Goal: Information Seeking & Learning: Compare options

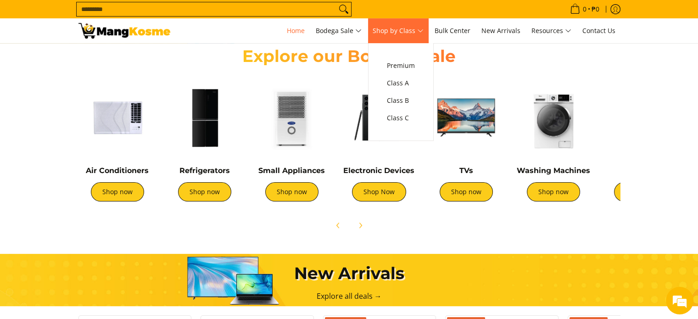
click at [413, 29] on span "Shop by Class" at bounding box center [397, 30] width 51 height 11
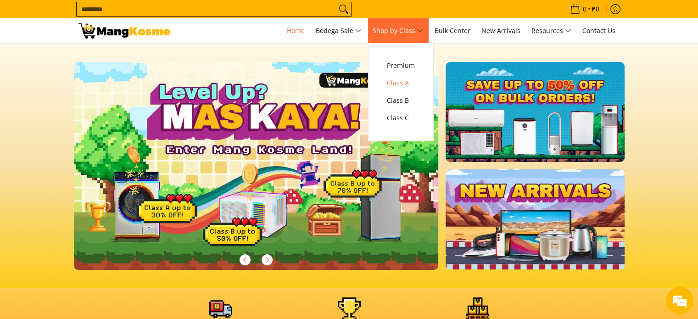
scroll to position [0, 365]
click at [411, 118] on span "Class C" at bounding box center [401, 117] width 28 height 11
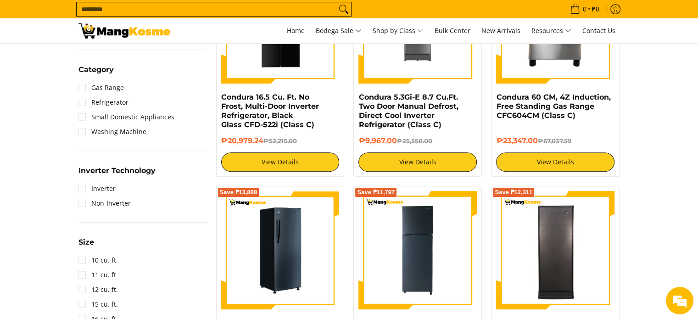
scroll to position [413, 0]
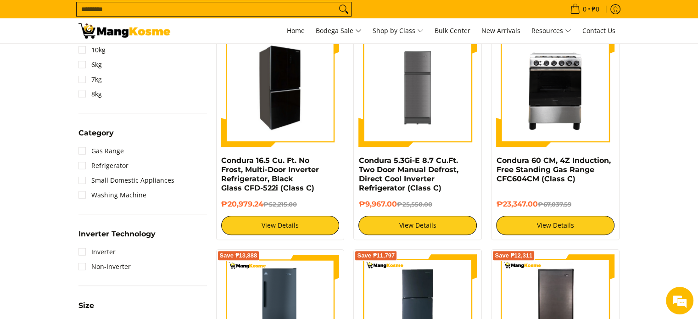
click at [288, 111] on img at bounding box center [280, 88] width 118 height 116
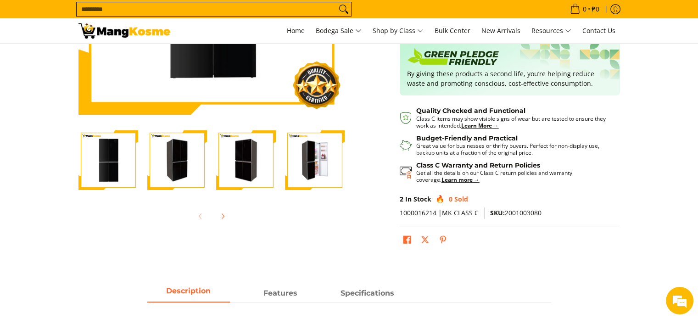
scroll to position [229, 0]
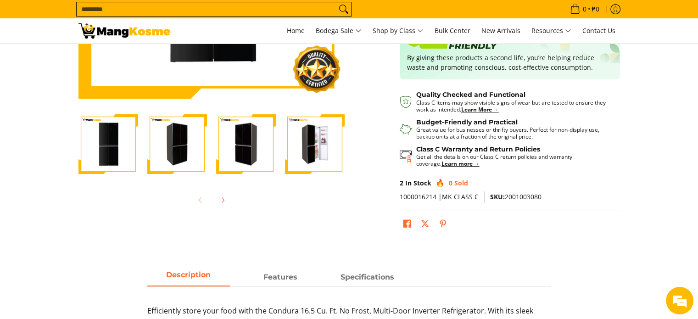
click at [185, 161] on img "Condura 16.5 Cu. Ft. No Frost, Multi-Door Inverter Refrigerator, Black Glass CF…" at bounding box center [177, 144] width 60 height 58
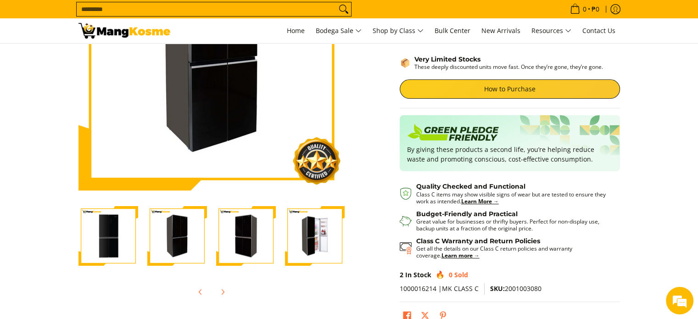
click at [216, 227] on img "Condura 16.5 Cu. Ft. No Frost, Multi-Door Inverter Refrigerator, Black Glass CF…" at bounding box center [246, 236] width 60 height 58
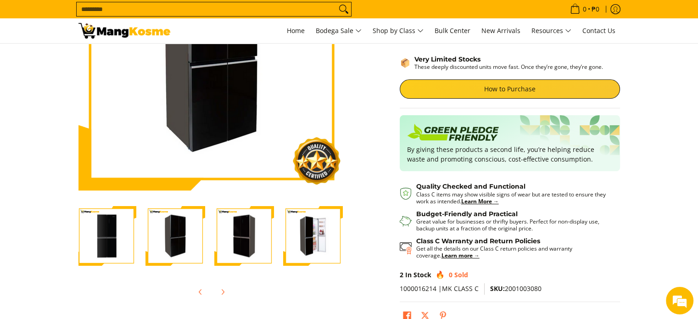
scroll to position [0, 0]
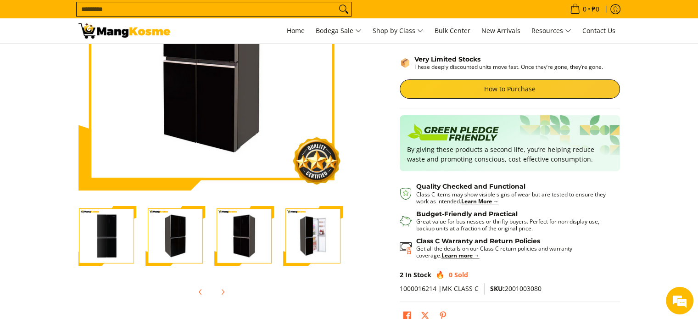
click at [304, 237] on img "Condura 16.5 Cu. Ft. No Frost, Multi-Door Inverter Refrigerator, Black Glass CF…" at bounding box center [313, 236] width 60 height 58
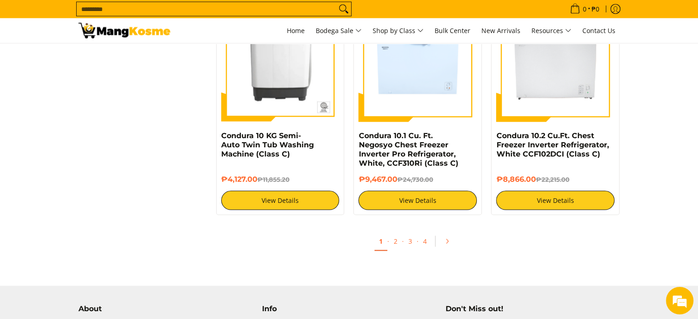
scroll to position [1835, 0]
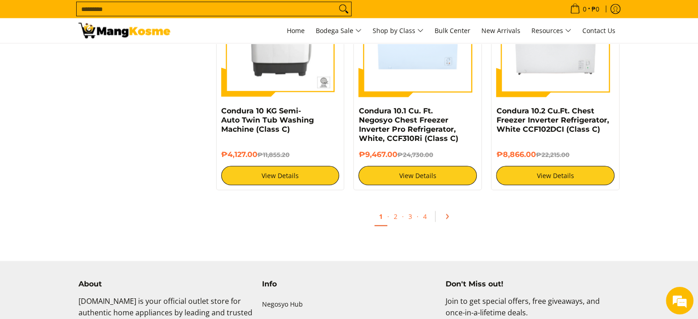
click at [452, 220] on link "Pagination" at bounding box center [450, 217] width 22 height 16
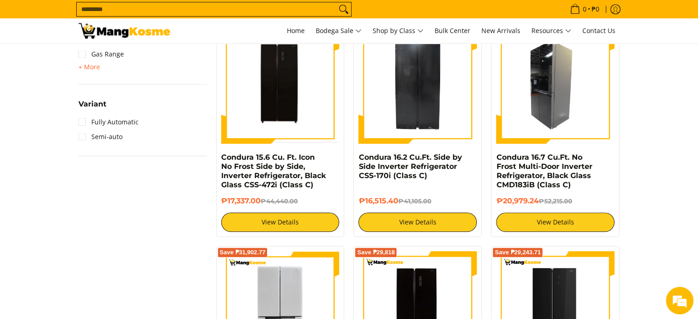
scroll to position [826, 0]
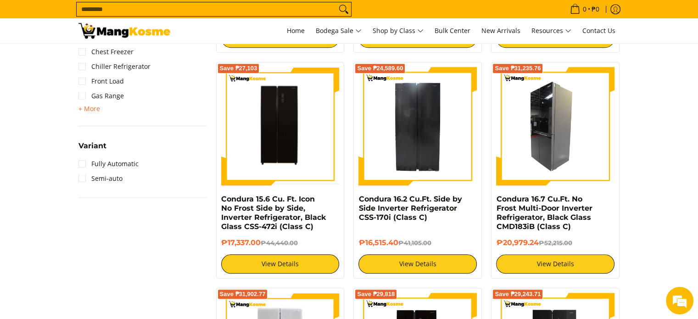
click at [572, 144] on img at bounding box center [555, 126] width 118 height 118
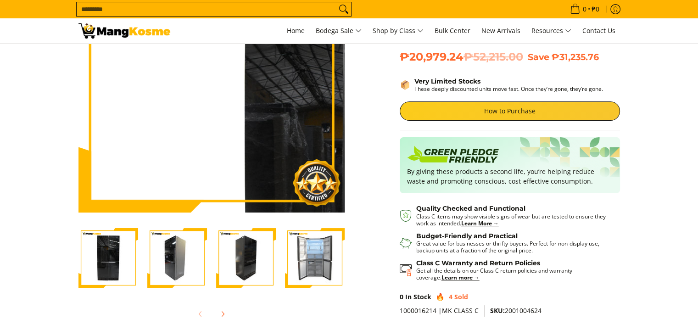
scroll to position [183, 0]
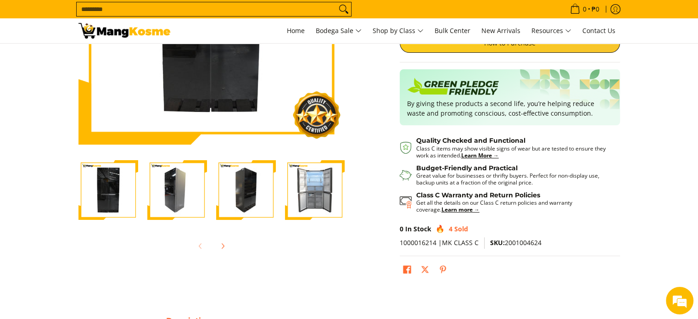
click at [154, 196] on img "Condura 16.7 Cu.Ft. No Frost Multi-Door Inverter Refrigerator, Black Glass CMD1…" at bounding box center [177, 190] width 60 height 60
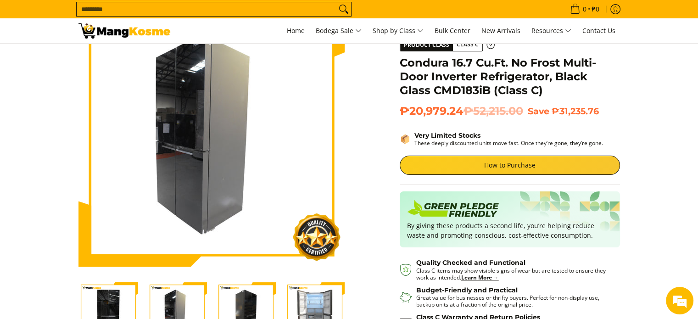
scroll to position [46, 0]
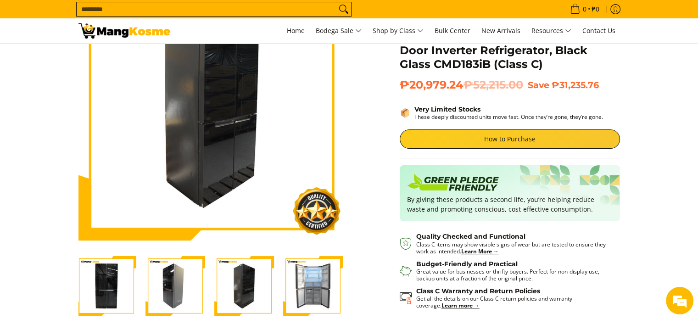
scroll to position [138, 0]
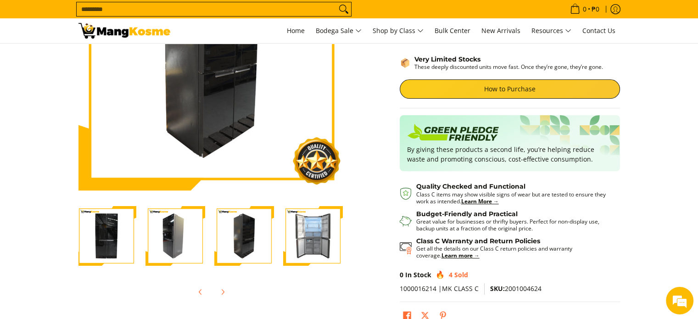
click at [320, 261] on img "Condura 16.7 Cu.Ft. No Frost Multi-Door Inverter Refrigerator, Black Glass CMD1…" at bounding box center [313, 236] width 60 height 60
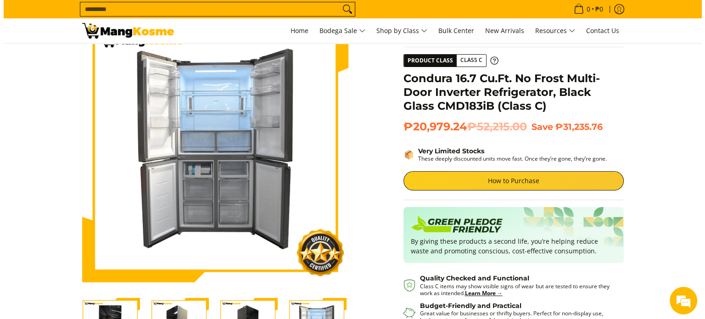
scroll to position [0, 0]
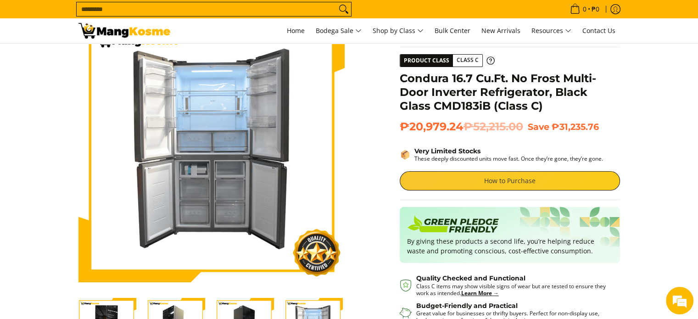
click at [475, 176] on link "How to Purchase" at bounding box center [510, 180] width 220 height 19
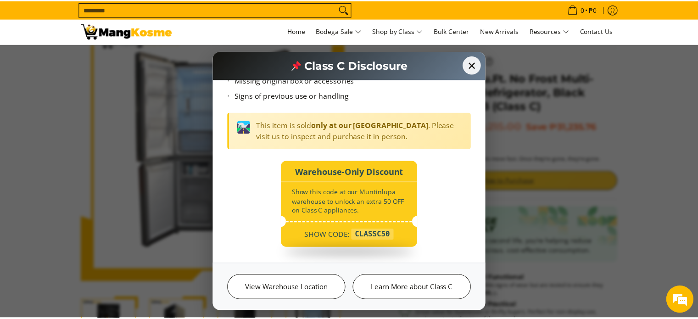
scroll to position [105, 0]
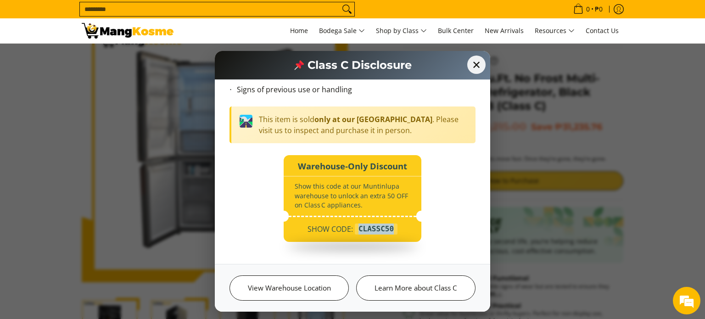
drag, startPoint x: 358, startPoint y: 227, endPoint x: 394, endPoint y: 230, distance: 35.9
click at [394, 230] on div "SHOW CODE: CLASSC50" at bounding box center [352, 232] width 138 height 20
copy div "CLASSC50"
click at [482, 64] on span "✕" at bounding box center [476, 65] width 20 height 20
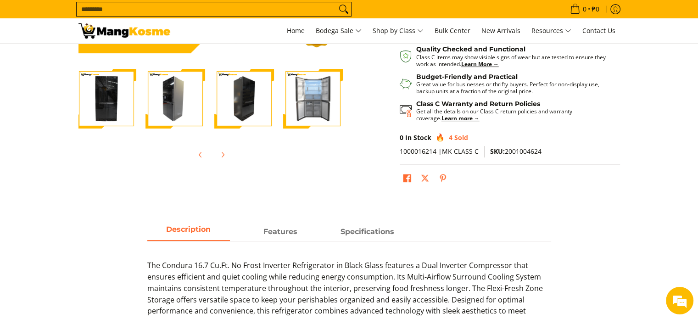
scroll to position [0, 0]
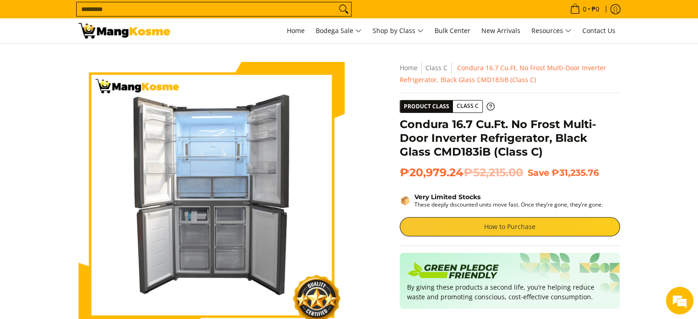
click at [442, 219] on link "How to Purchase" at bounding box center [510, 226] width 220 height 19
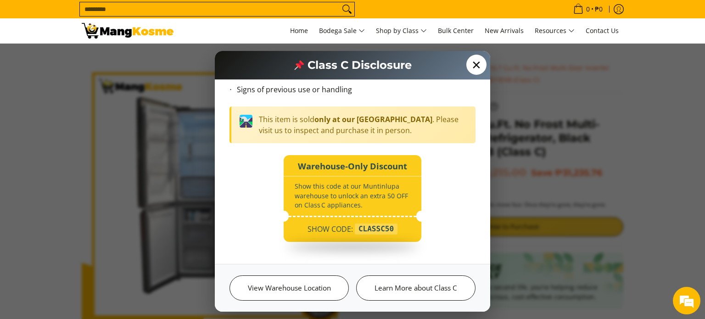
click at [475, 64] on span "✕" at bounding box center [476, 65] width 20 height 20
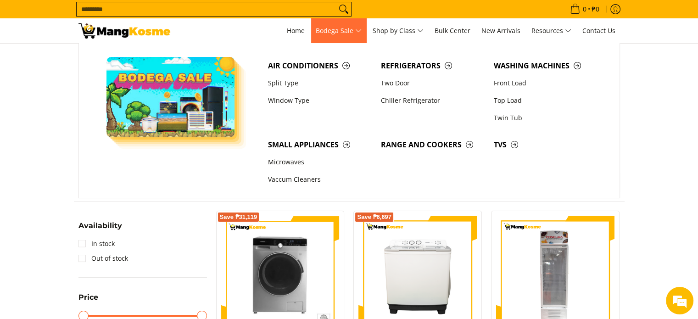
click at [366, 36] on link "Bodega Sale" at bounding box center [338, 30] width 55 height 25
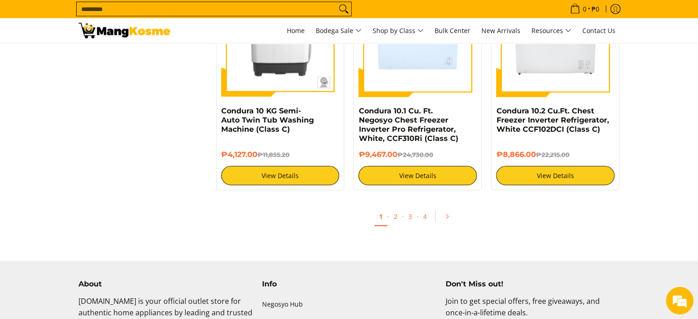
click at [105, 31] on img at bounding box center [124, 31] width 92 height 16
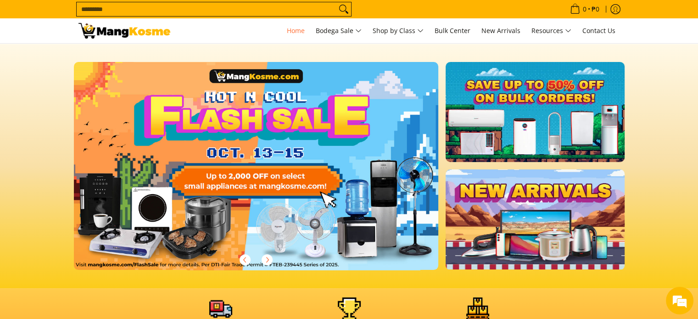
click at [350, 145] on link at bounding box center [271, 173] width 394 height 222
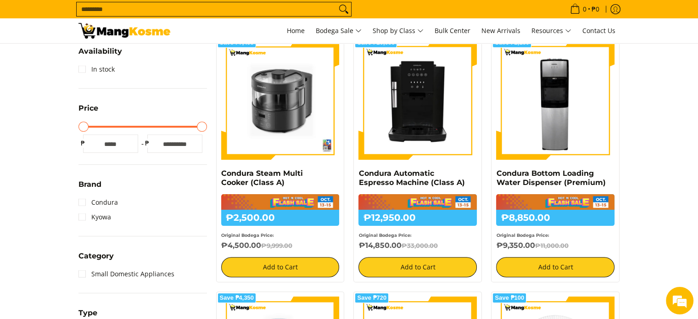
scroll to position [138, 0]
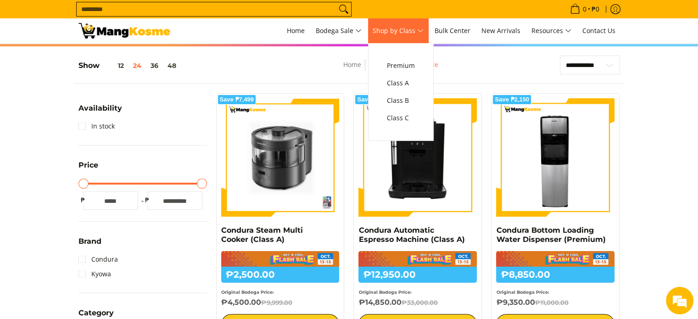
click at [421, 33] on span "Shop by Class" at bounding box center [397, 30] width 51 height 11
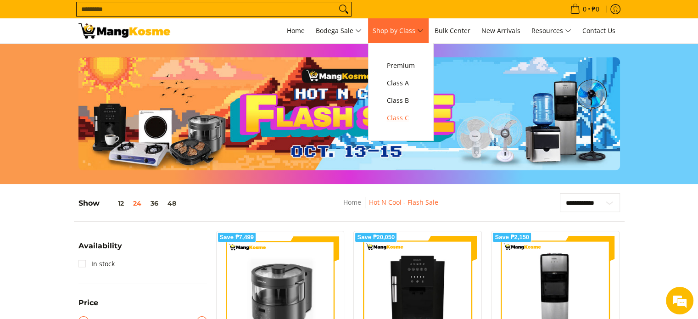
click at [398, 120] on span "Class C" at bounding box center [401, 117] width 28 height 11
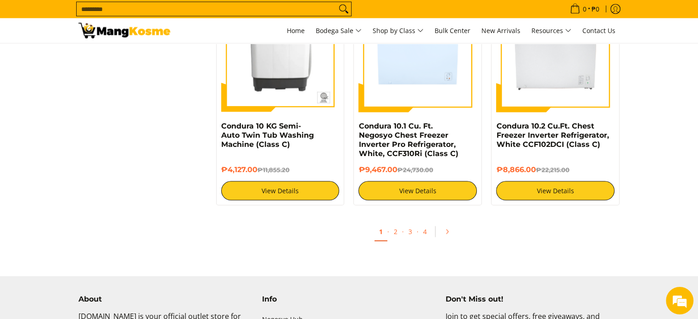
scroll to position [1881, 0]
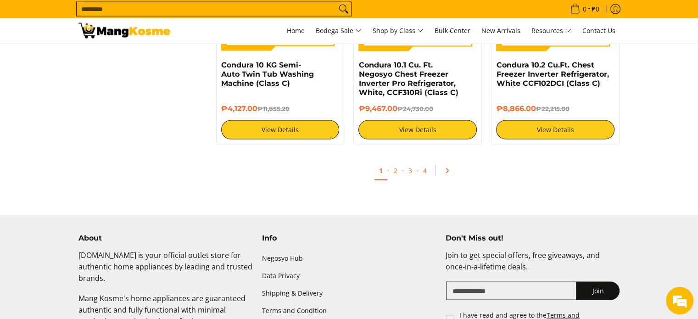
click at [446, 176] on link "Pagination" at bounding box center [450, 171] width 22 height 16
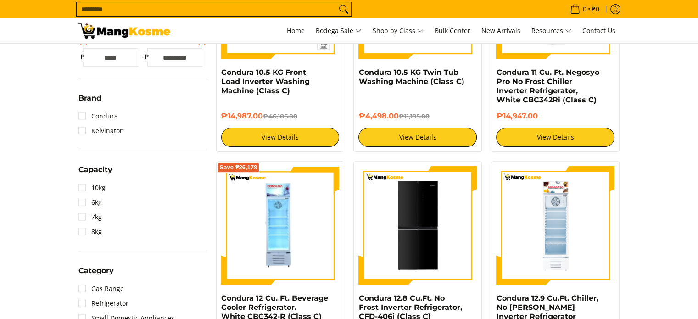
scroll to position [688, 0]
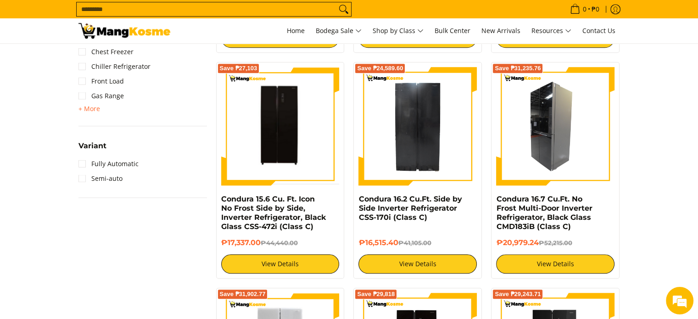
scroll to position [0, 0]
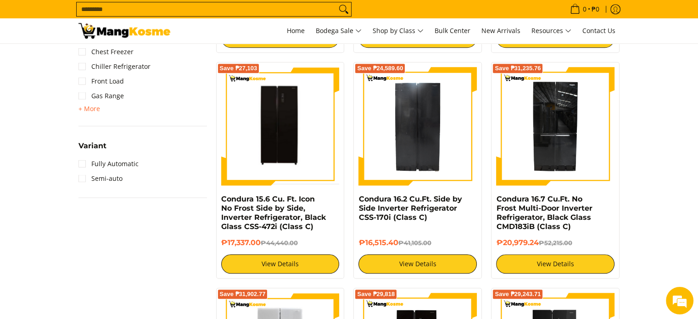
click at [677, 119] on section "**********" at bounding box center [349, 285] width 698 height 1895
click at [671, 107] on section "**********" at bounding box center [349, 285] width 698 height 1895
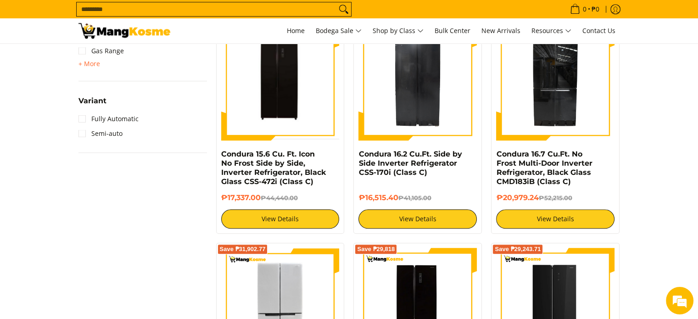
scroll to position [871, 0]
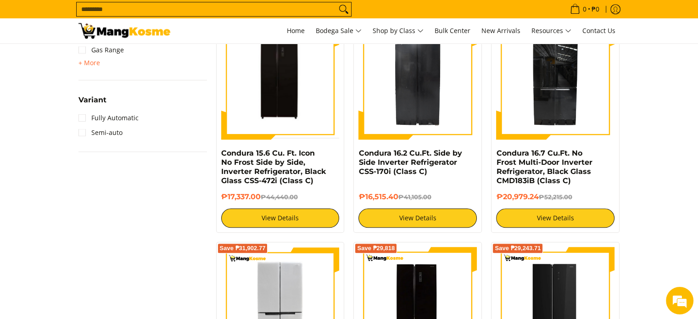
click at [650, 177] on section "**********" at bounding box center [349, 239] width 698 height 1895
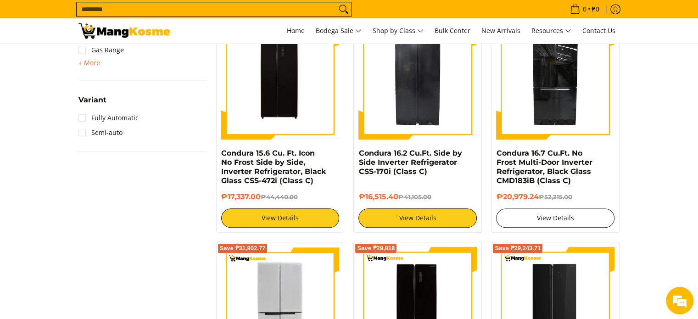
click at [570, 208] on link "View Details" at bounding box center [555, 217] width 118 height 19
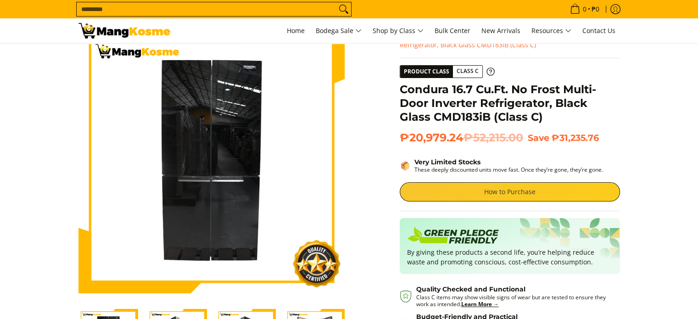
scroll to position [138, 0]
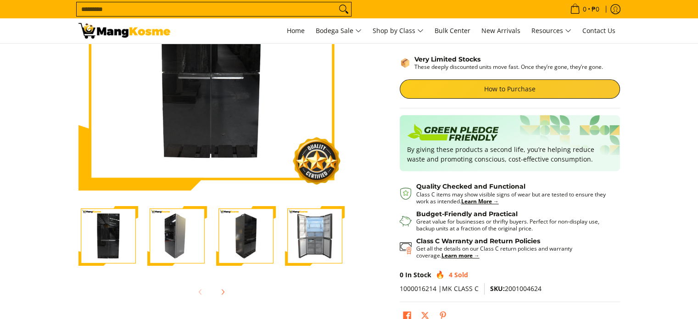
click at [319, 232] on img "Condura 16.7 Cu.Ft. No Frost Multi-Door Inverter Refrigerator, Black Glass CMD1…" at bounding box center [315, 236] width 60 height 60
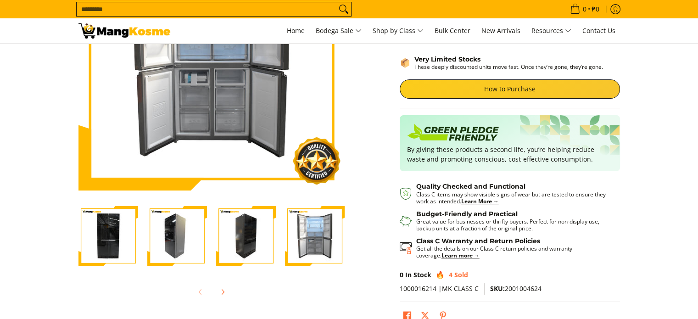
click at [260, 222] on img "Condura 16.7 Cu.Ft. No Frost Multi-Door Inverter Refrigerator, Black Glass CMD1…" at bounding box center [246, 236] width 60 height 60
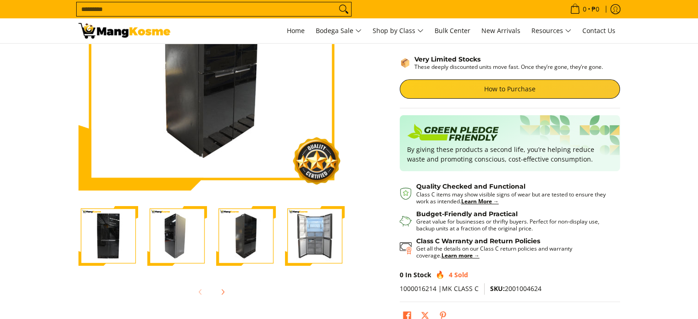
drag, startPoint x: 187, startPoint y: 221, endPoint x: 170, endPoint y: 223, distance: 16.7
click at [187, 222] on img "Condura 16.7 Cu.Ft. No Frost Multi-Door Inverter Refrigerator, Black Glass CMD1…" at bounding box center [177, 236] width 60 height 60
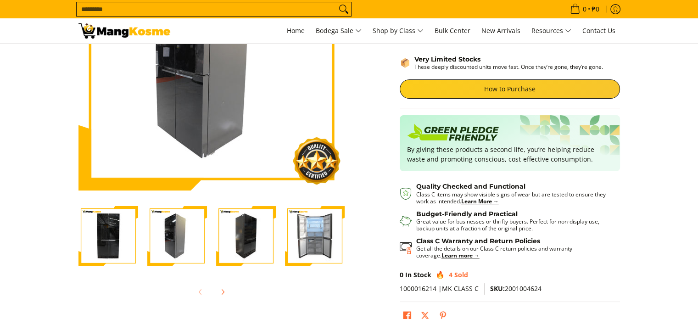
click at [114, 211] on img "Condura 16.7 Cu.Ft. No Frost Multi-Door Inverter Refrigerator, Black Glass CMD1…" at bounding box center [108, 236] width 60 height 60
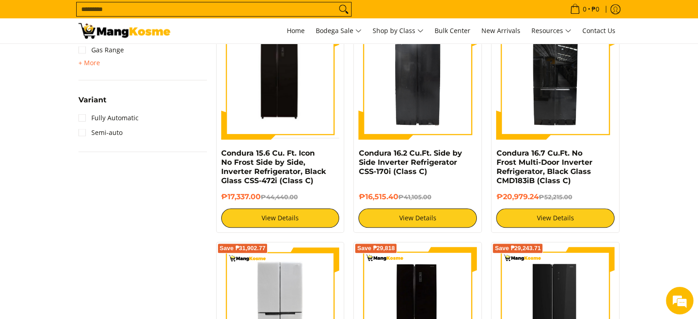
click at [650, 140] on section "**********" at bounding box center [349, 239] width 698 height 1895
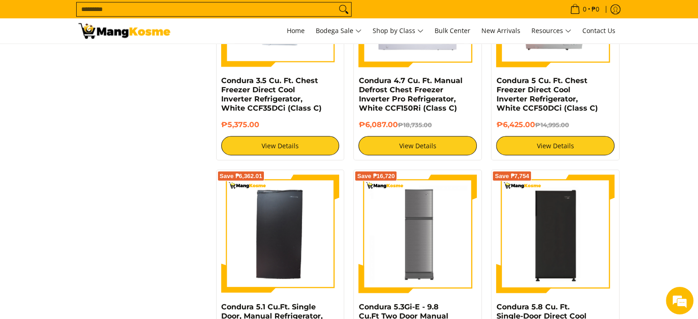
scroll to position [1605, 0]
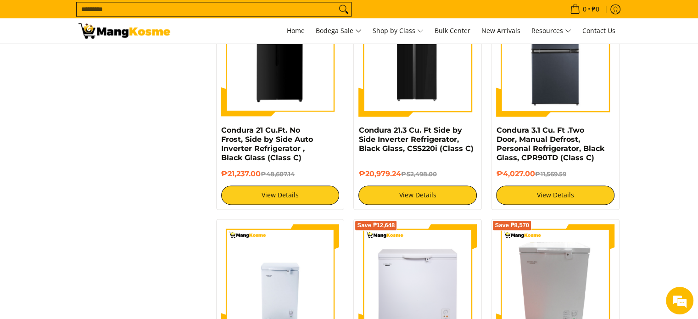
scroll to position [1330, 0]
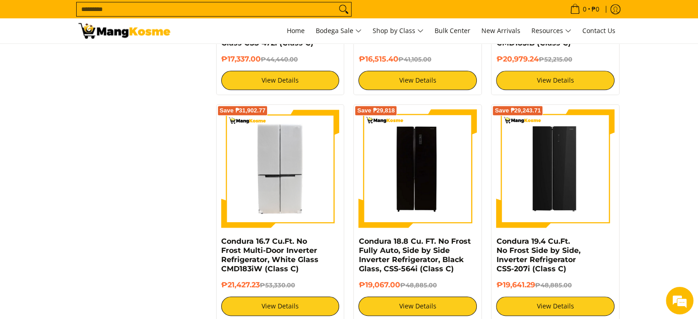
drag, startPoint x: 679, startPoint y: 162, endPoint x: 673, endPoint y: 161, distance: 5.6
click at [677, 161] on section "**********" at bounding box center [349, 102] width 698 height 1895
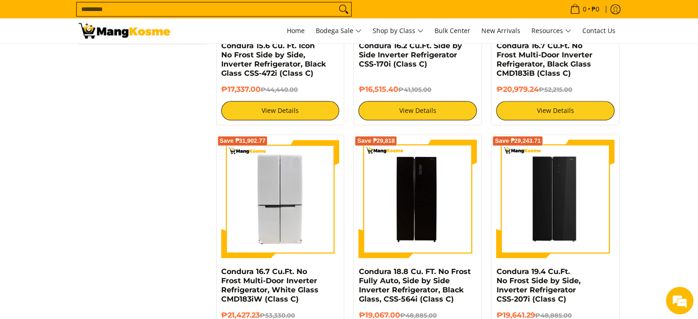
scroll to position [963, 0]
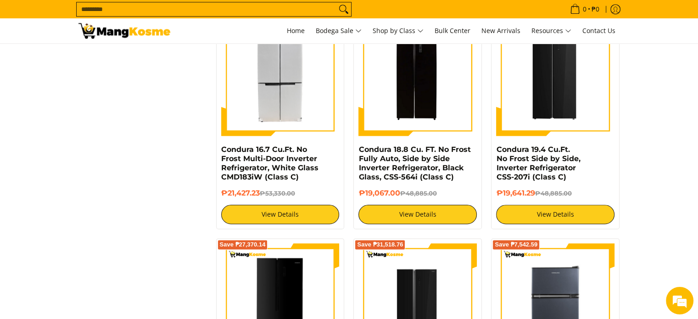
click at [691, 168] on section "**********" at bounding box center [349, 10] width 698 height 1895
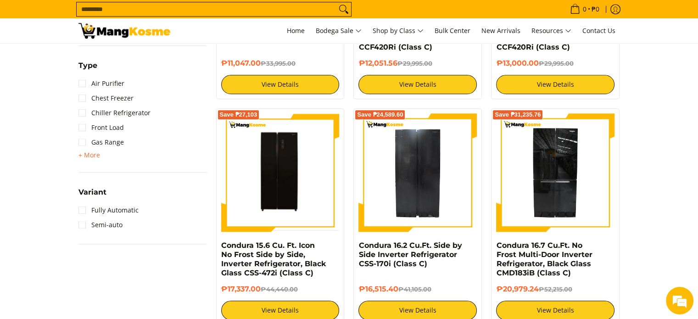
scroll to position [780, 0]
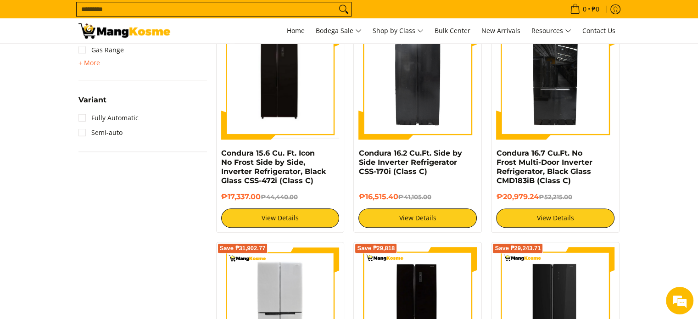
click at [648, 146] on section "**********" at bounding box center [349, 239] width 698 height 1895
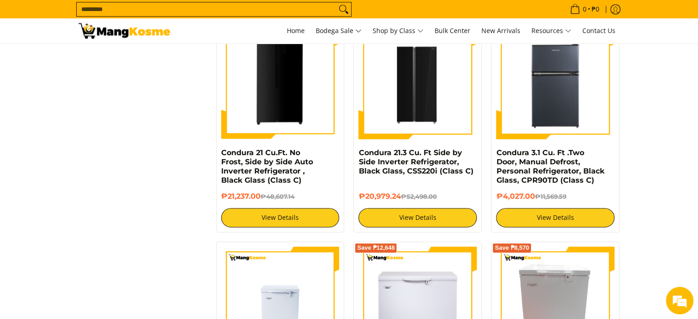
scroll to position [1284, 0]
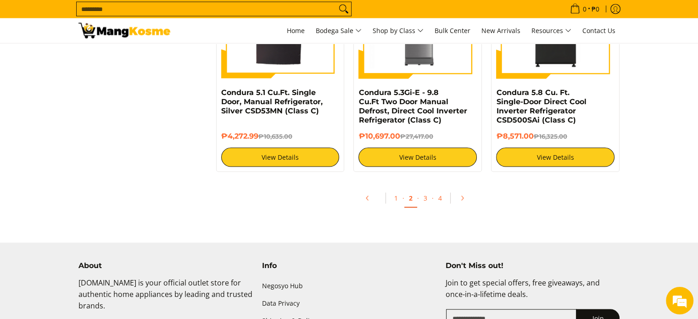
scroll to position [1651, 0]
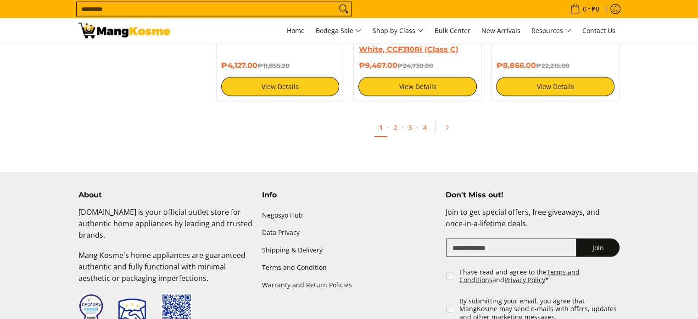
scroll to position [1871, 0]
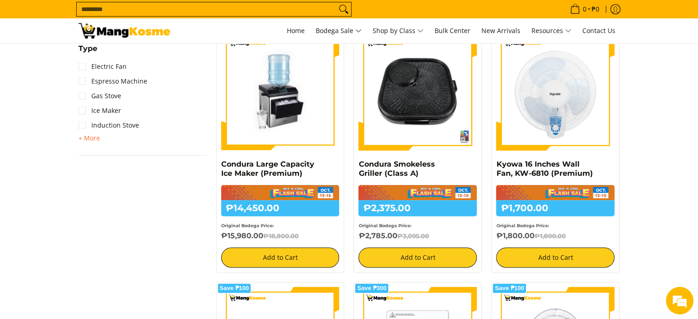
scroll to position [459, 0]
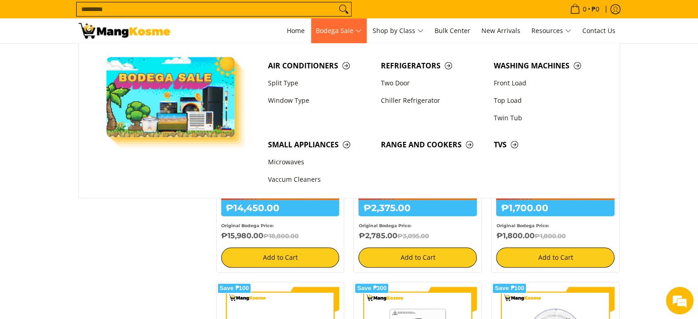
click at [357, 25] on span "Bodega Sale" at bounding box center [339, 30] width 46 height 11
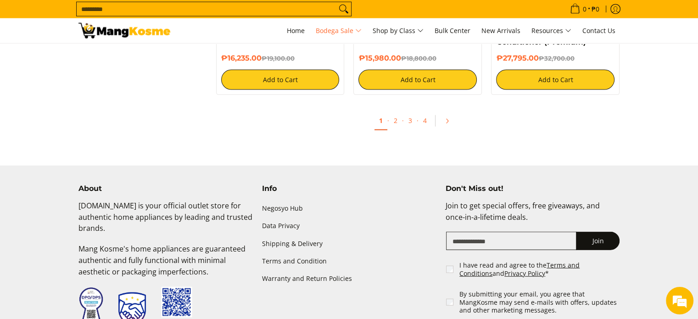
scroll to position [2110, 0]
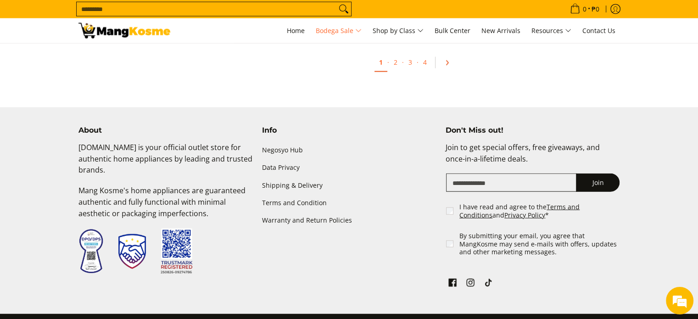
click at [454, 69] on link "Pagination" at bounding box center [450, 63] width 22 height 16
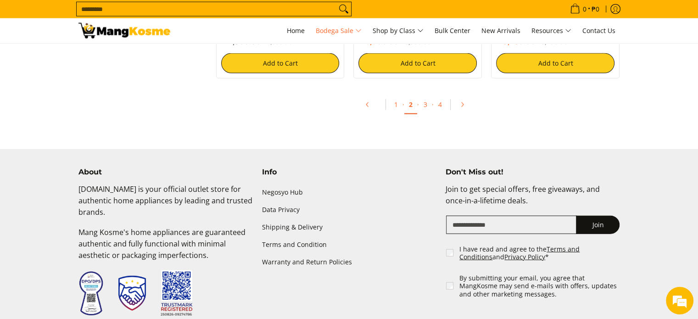
scroll to position [2064, 0]
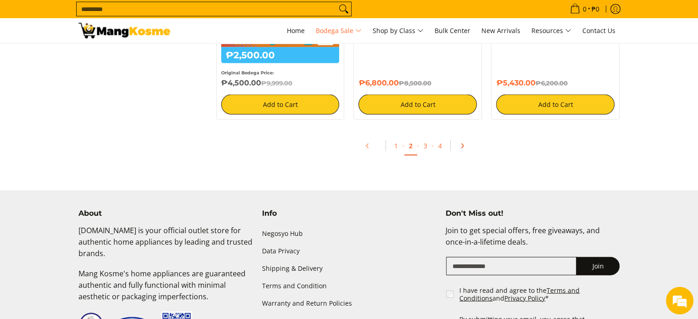
click at [459, 144] on link "Pagination" at bounding box center [465, 146] width 22 height 16
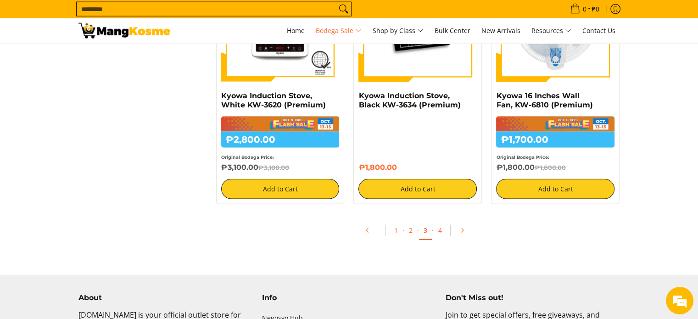
scroll to position [2018, 0]
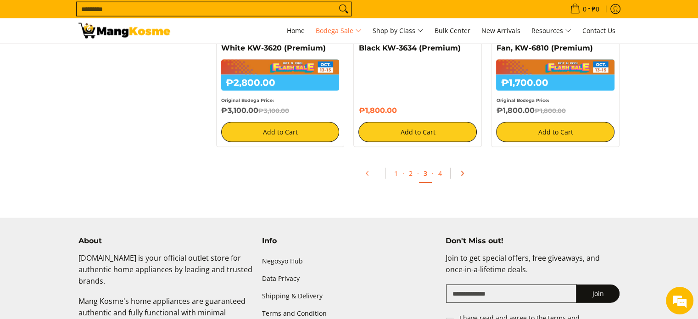
click at [459, 176] on icon "Pagination" at bounding box center [462, 173] width 6 height 6
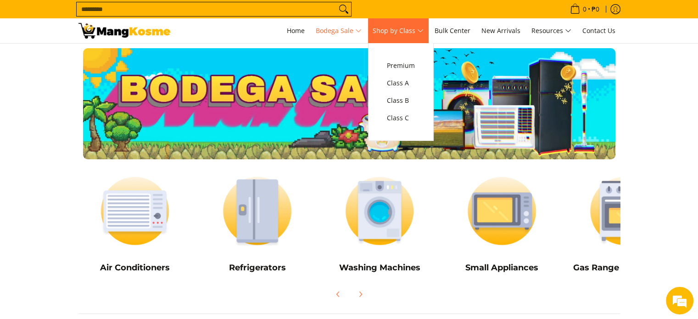
click at [428, 29] on link "Shop by Class" at bounding box center [398, 30] width 60 height 25
click at [419, 65] on link "Premium" at bounding box center [400, 65] width 37 height 17
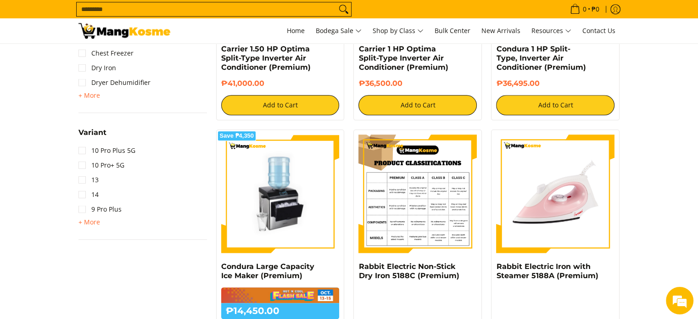
scroll to position [963, 0]
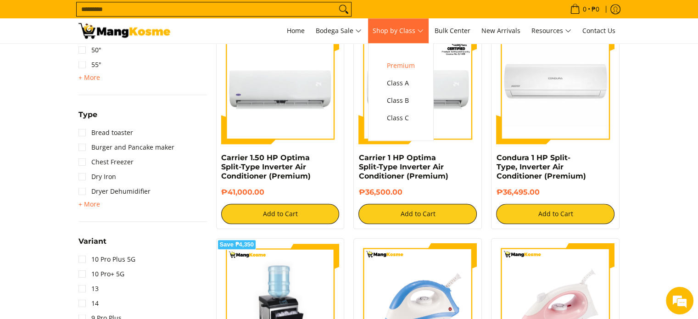
click at [420, 32] on span "Shop by Class" at bounding box center [397, 30] width 51 height 11
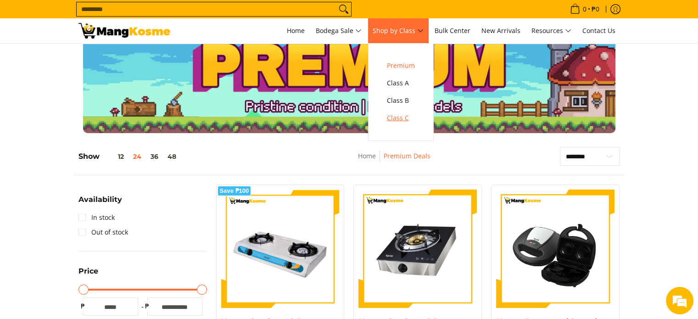
scroll to position [0, 0]
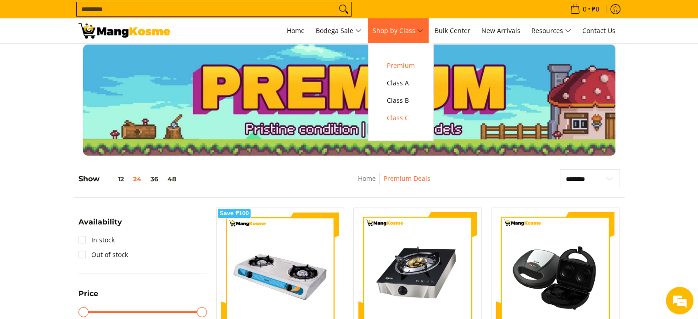
click at [415, 119] on span "Class C" at bounding box center [401, 117] width 28 height 11
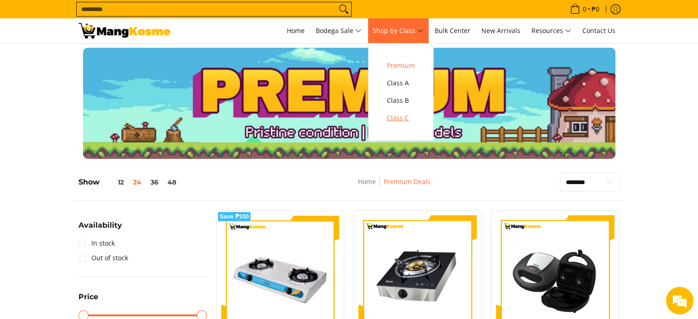
scroll to position [0, 0]
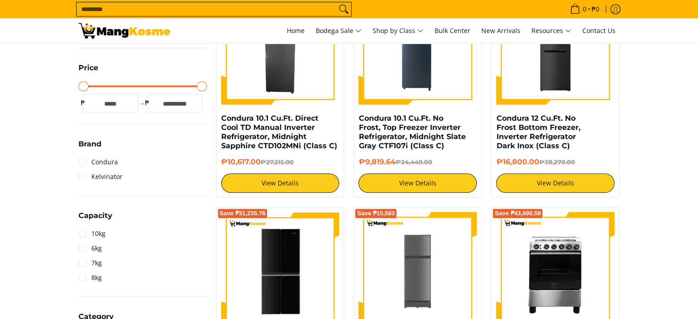
scroll to position [229, 0]
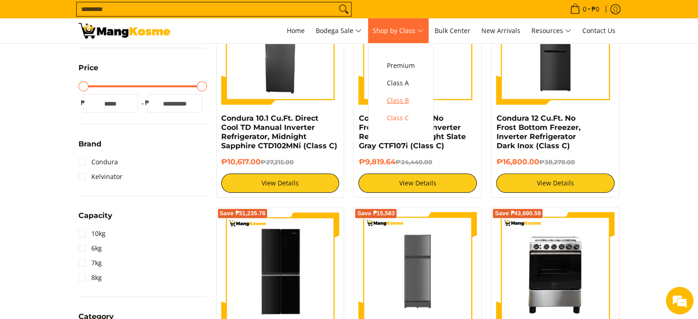
click at [410, 102] on span "Class B" at bounding box center [401, 100] width 28 height 11
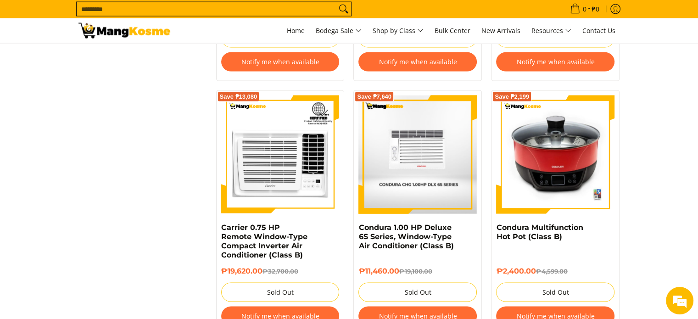
scroll to position [1972, 0]
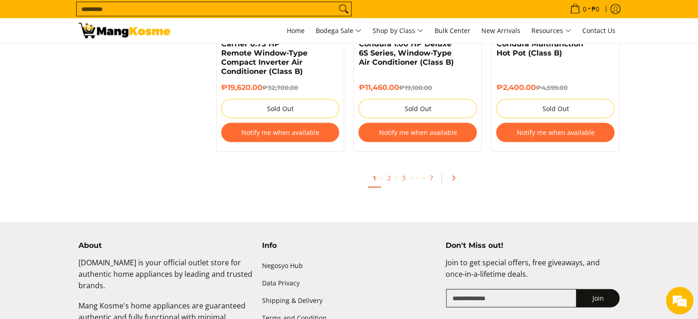
click at [455, 179] on icon "Pagination" at bounding box center [453, 178] width 6 height 6
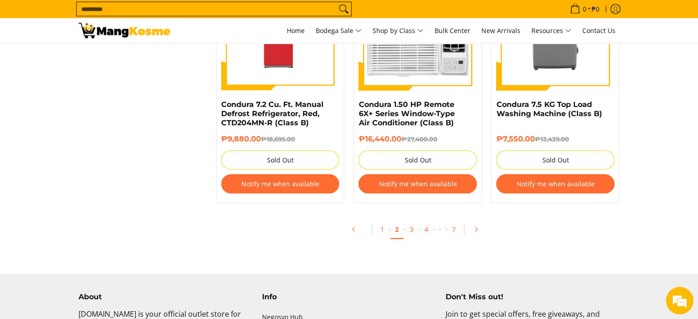
scroll to position [2064, 0]
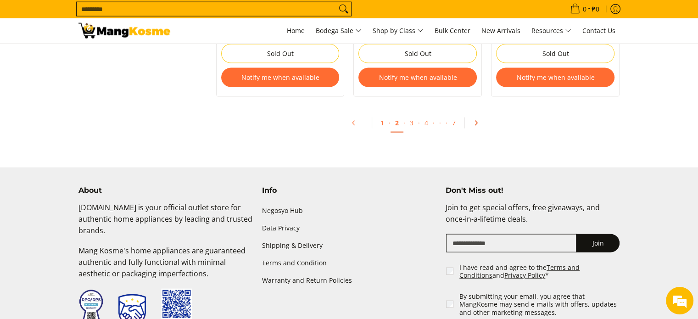
click at [476, 125] on icon "Pagination" at bounding box center [475, 123] width 6 height 6
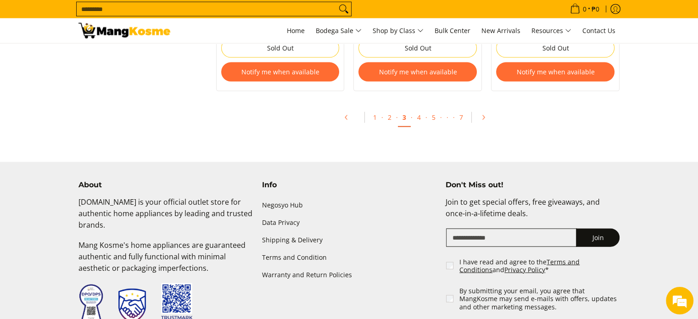
scroll to position [2110, 0]
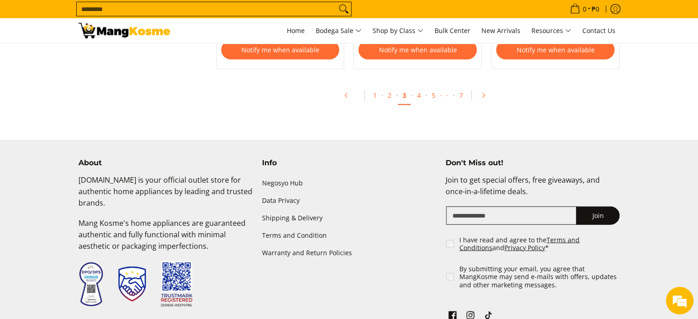
drag, startPoint x: 486, startPoint y: 95, endPoint x: 490, endPoint y: 122, distance: 26.9
click at [486, 95] on ul "1 · 2 · 3 · 4 · 5 · · · 7" at bounding box center [417, 97] width 413 height 29
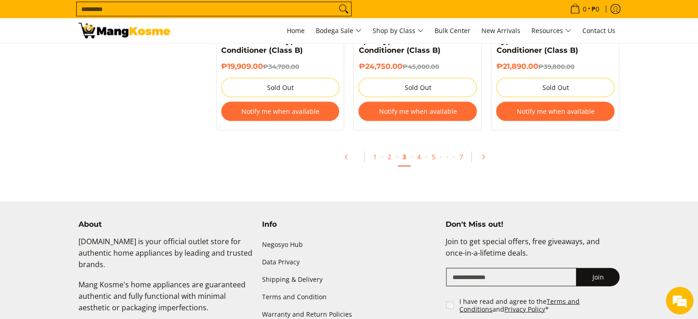
scroll to position [2018, 0]
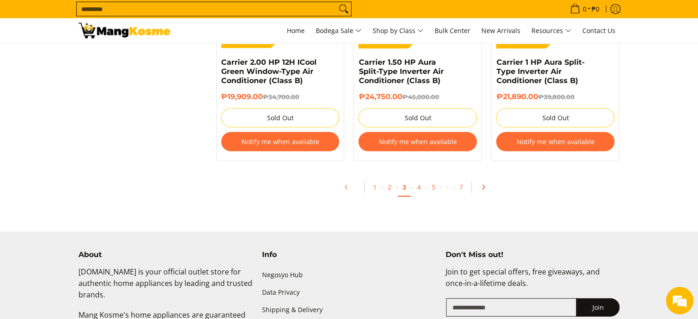
click at [480, 184] on icon "Pagination" at bounding box center [483, 187] width 6 height 6
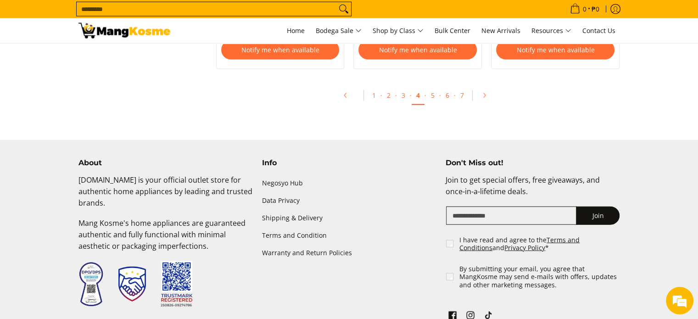
scroll to position [2042, 0]
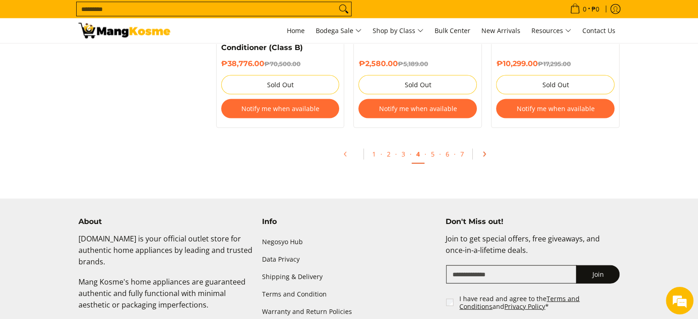
click at [481, 153] on icon "Pagination" at bounding box center [484, 154] width 6 height 6
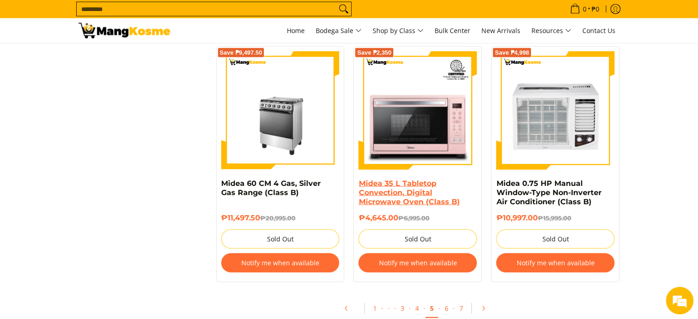
scroll to position [1972, 0]
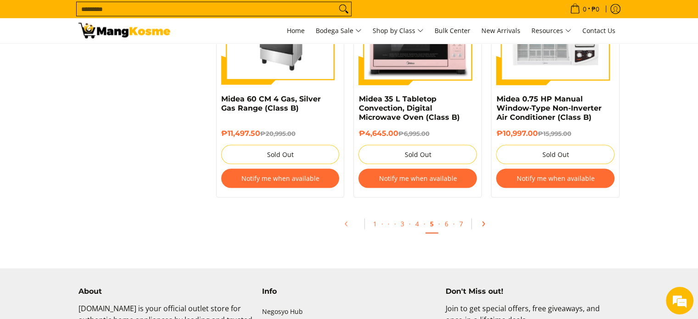
click at [488, 232] on link "Pagination" at bounding box center [486, 224] width 22 height 16
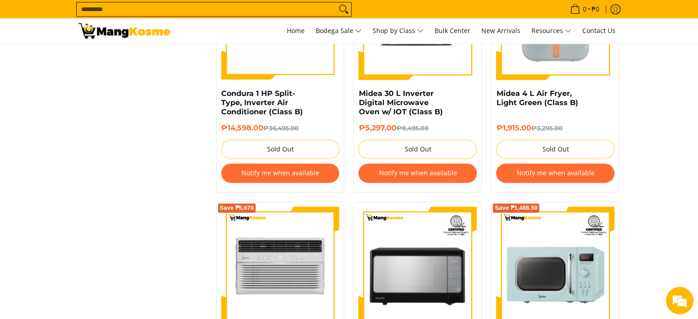
scroll to position [1330, 0]
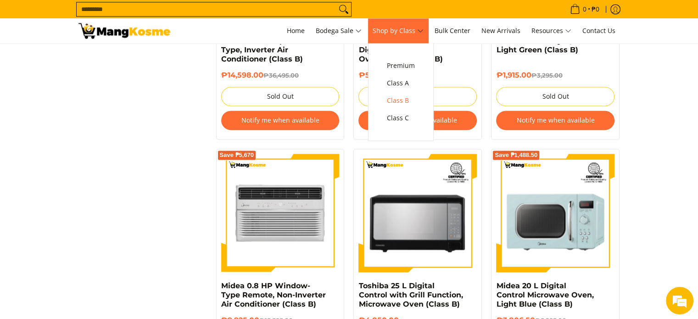
click at [423, 28] on span "Shop by Class" at bounding box center [397, 30] width 51 height 11
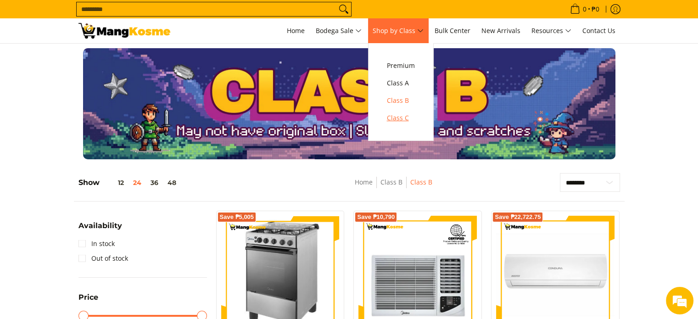
click at [411, 117] on span "Class C" at bounding box center [401, 117] width 28 height 11
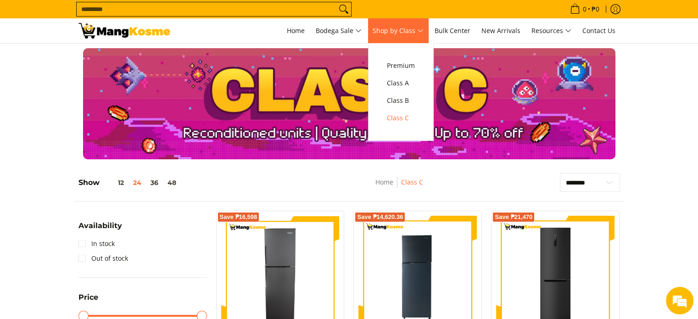
click at [421, 25] on span "Shop by Class" at bounding box center [397, 30] width 51 height 11
click at [419, 80] on link "Class A" at bounding box center [400, 82] width 37 height 17
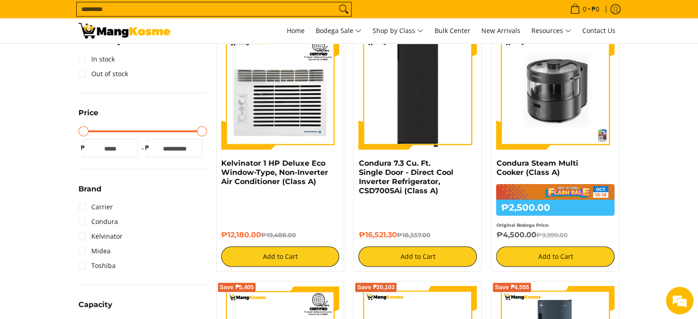
scroll to position [183, 0]
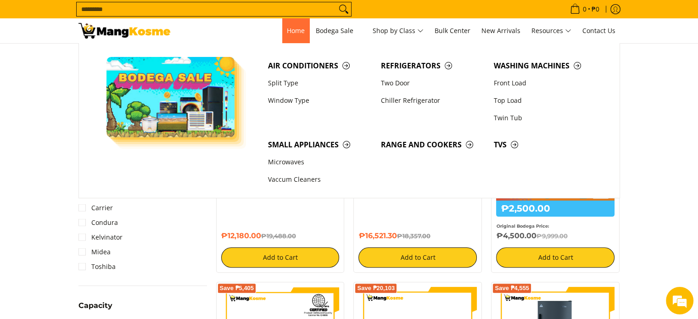
click at [282, 26] on link "Home" at bounding box center [295, 30] width 27 height 25
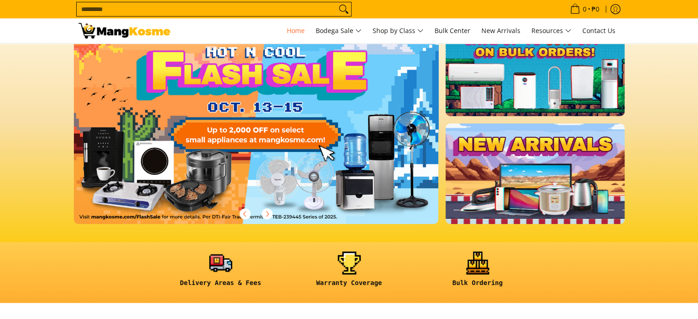
click at [538, 163] on link at bounding box center [534, 173] width 178 height 100
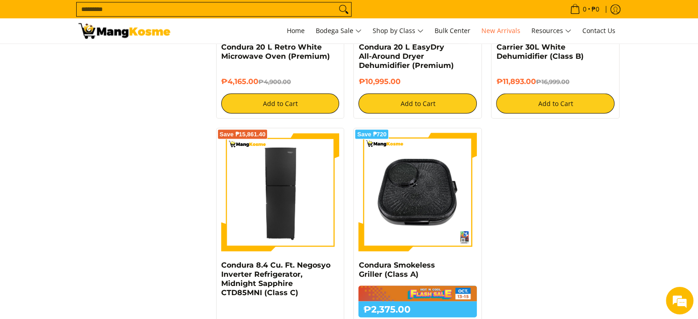
scroll to position [1697, 0]
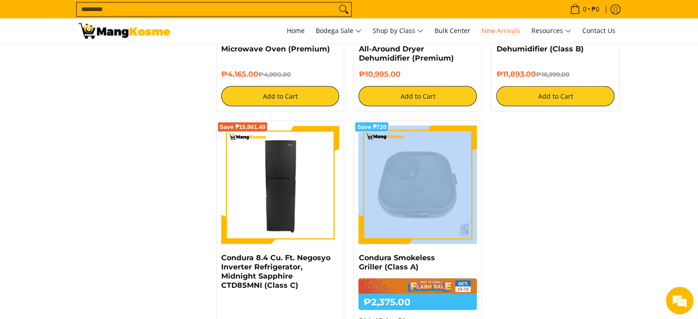
scroll to position [1605, 0]
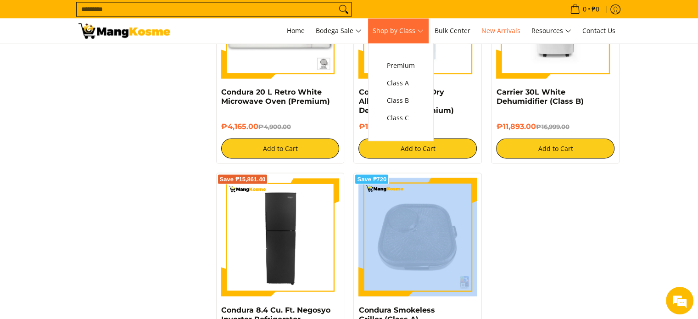
click at [404, 29] on span "Shop by Class" at bounding box center [397, 30] width 51 height 11
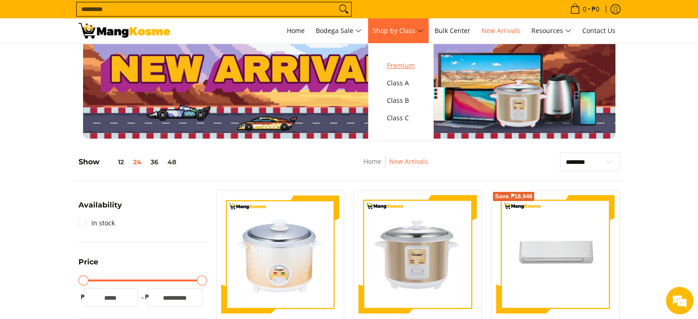
scroll to position [3, 0]
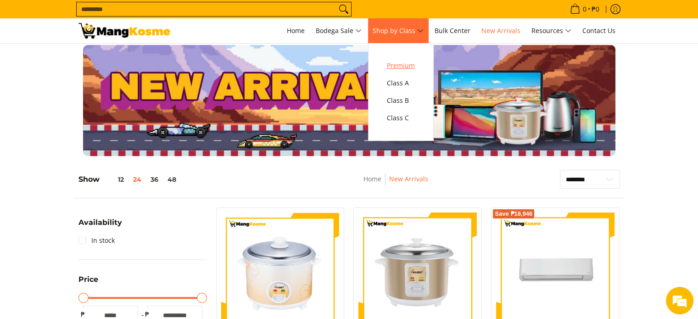
click at [411, 61] on span "Premium" at bounding box center [401, 65] width 28 height 11
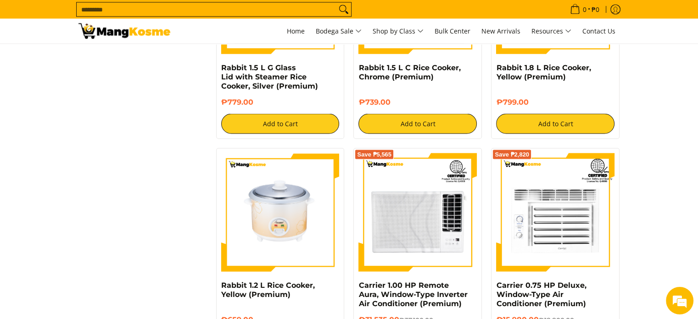
scroll to position [1881, 0]
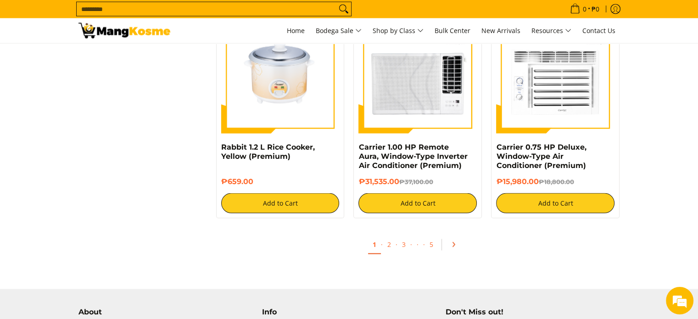
click at [456, 244] on link "Pagination" at bounding box center [456, 245] width 22 height 16
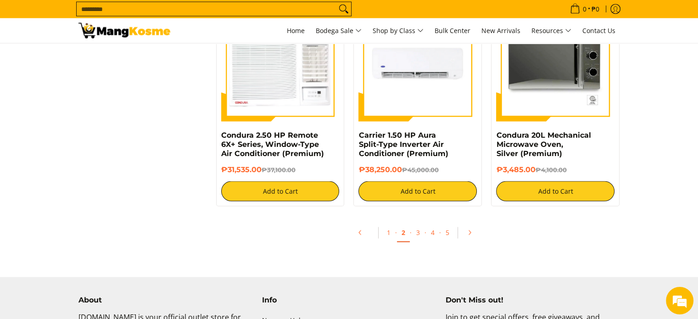
scroll to position [1881, 0]
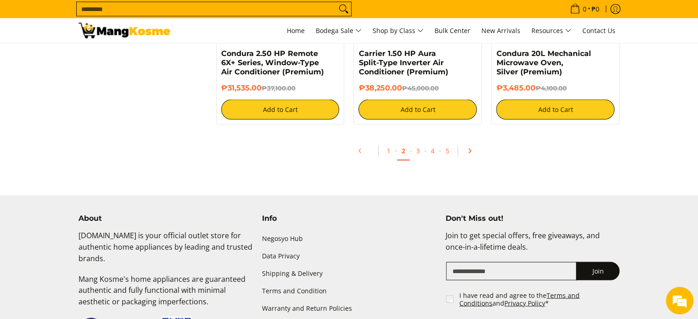
click at [468, 153] on icon "Pagination" at bounding box center [469, 151] width 2 height 4
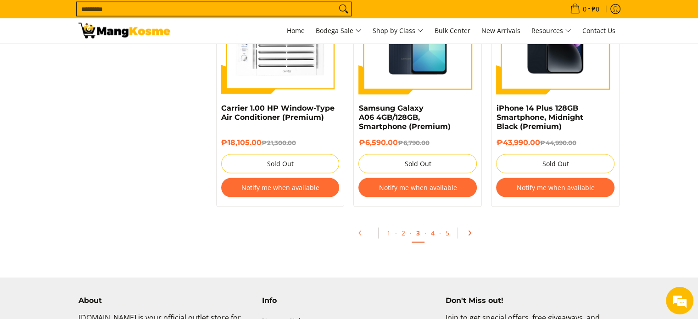
click at [470, 230] on icon "Pagination" at bounding box center [469, 233] width 6 height 6
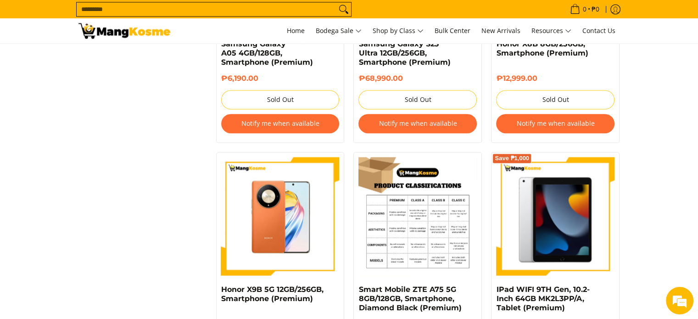
scroll to position [1605, 0]
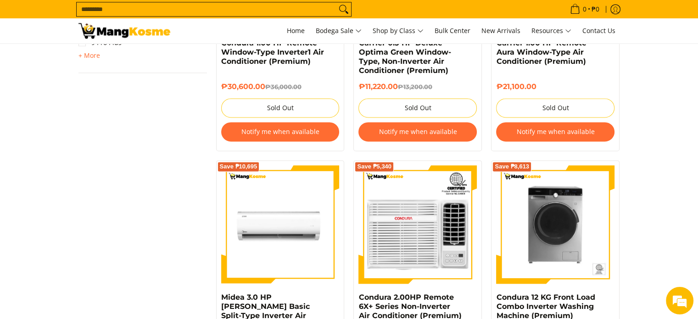
scroll to position [1193, 0]
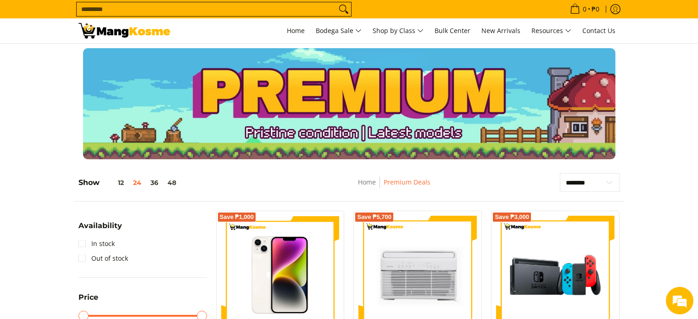
scroll to position [1605, 0]
